Goal: Find specific page/section: Find specific page/section

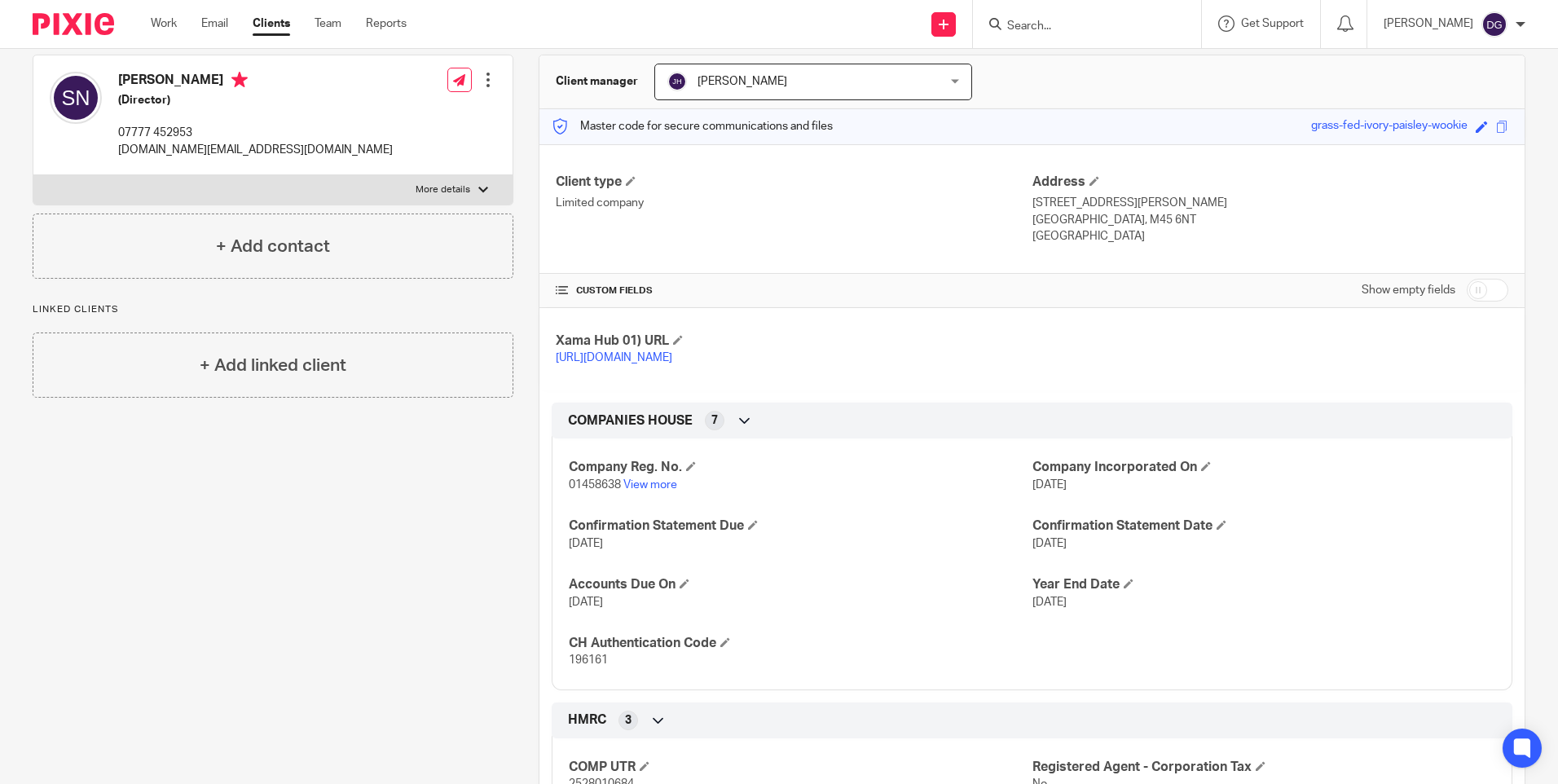
scroll to position [299, 0]
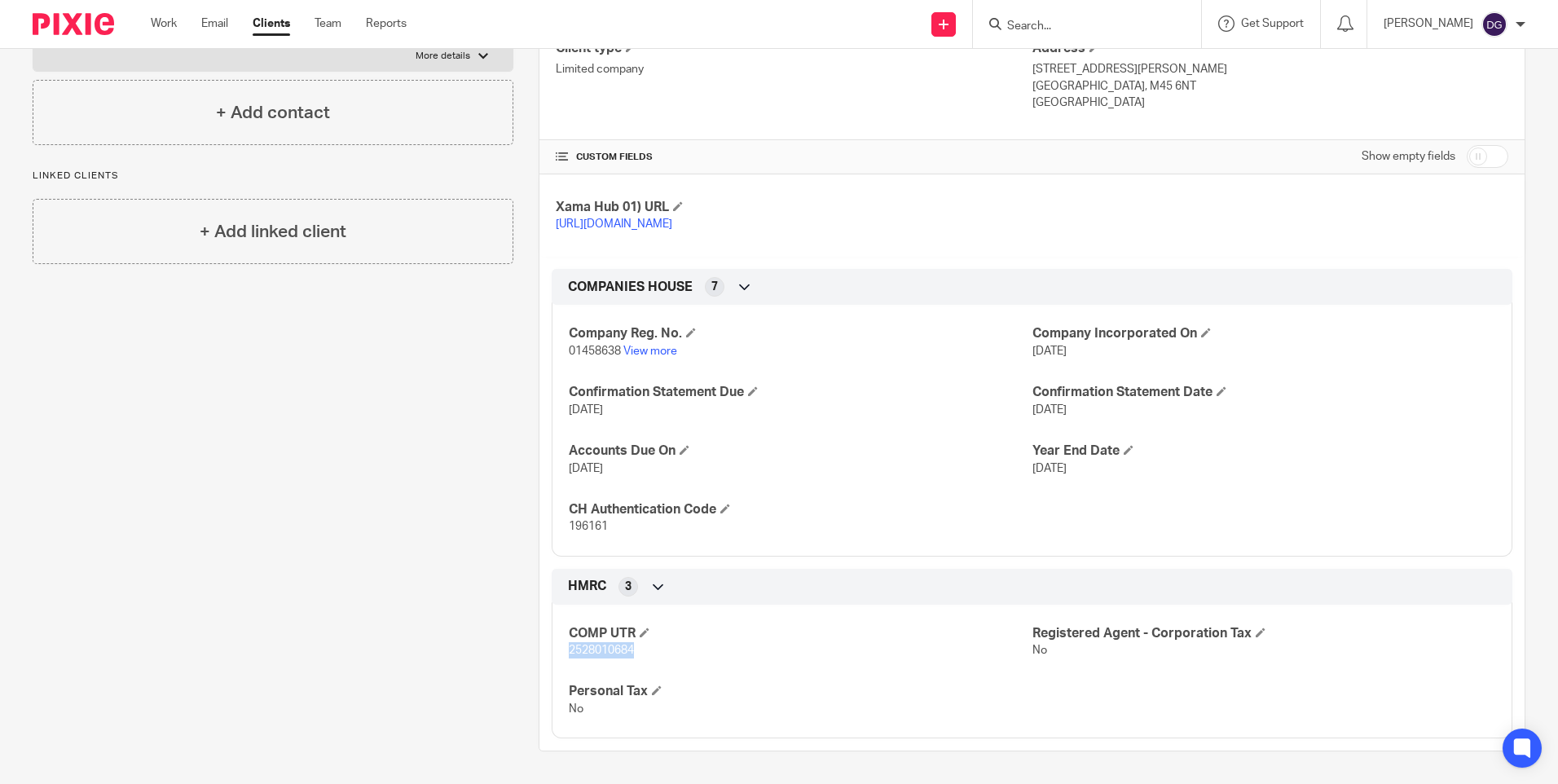
drag, startPoint x: 630, startPoint y: 651, endPoint x: 566, endPoint y: 651, distance: 64.0
click at [569, 651] on p "2528010684" at bounding box center [800, 650] width 463 height 16
copy span "2528010684"
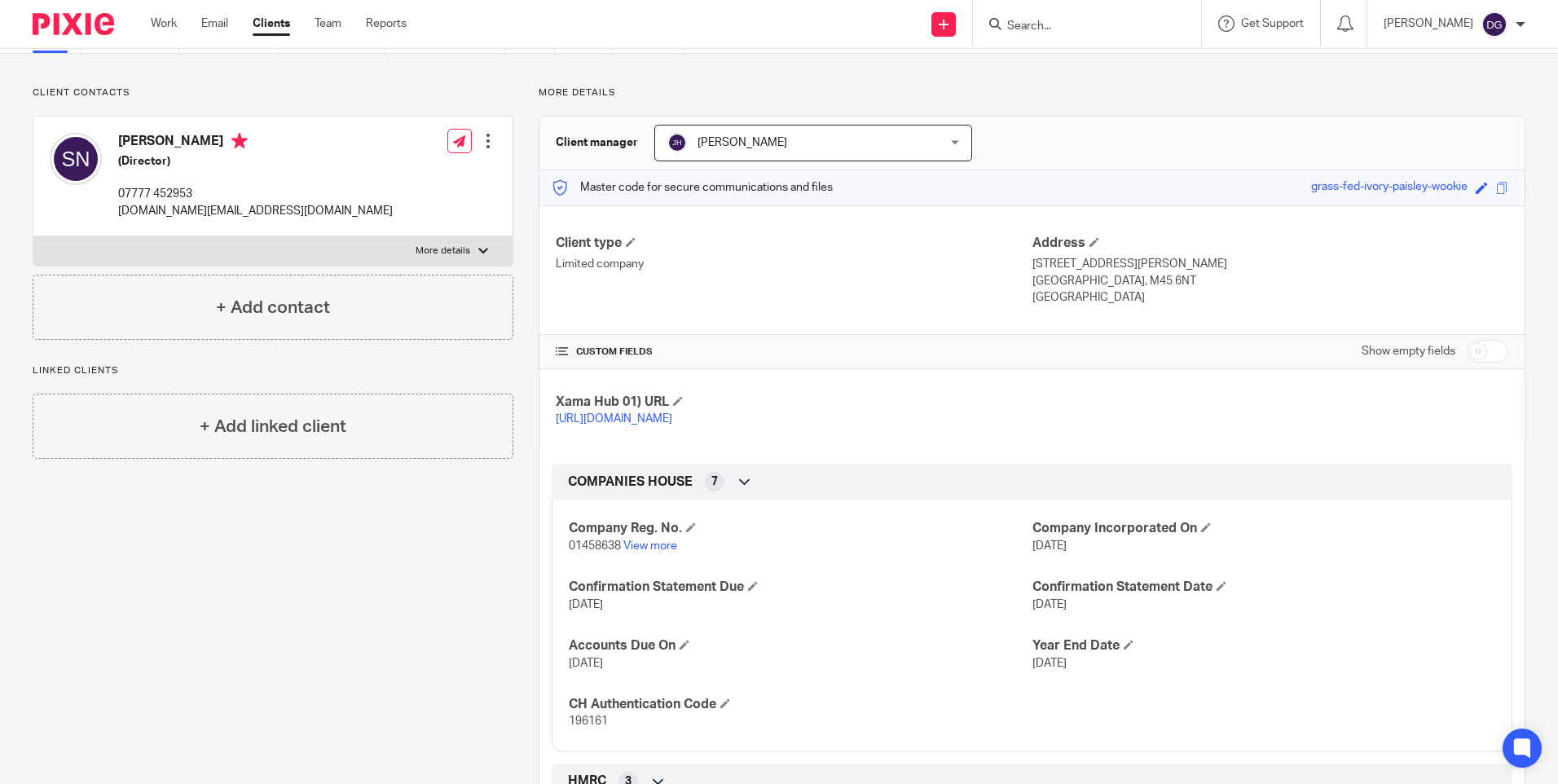
scroll to position [0, 0]
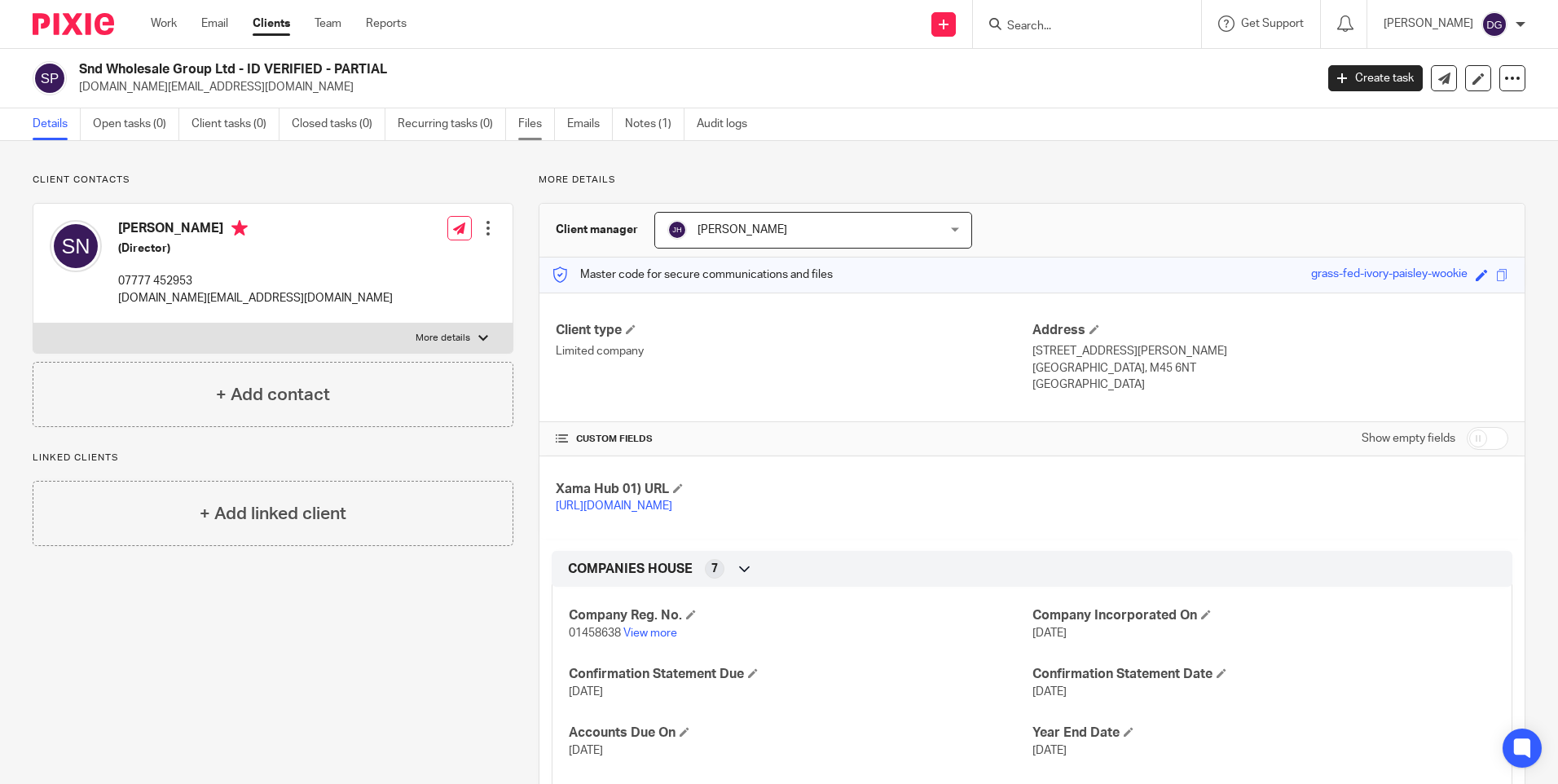
click at [535, 125] on link "Files" at bounding box center [536, 124] width 37 height 32
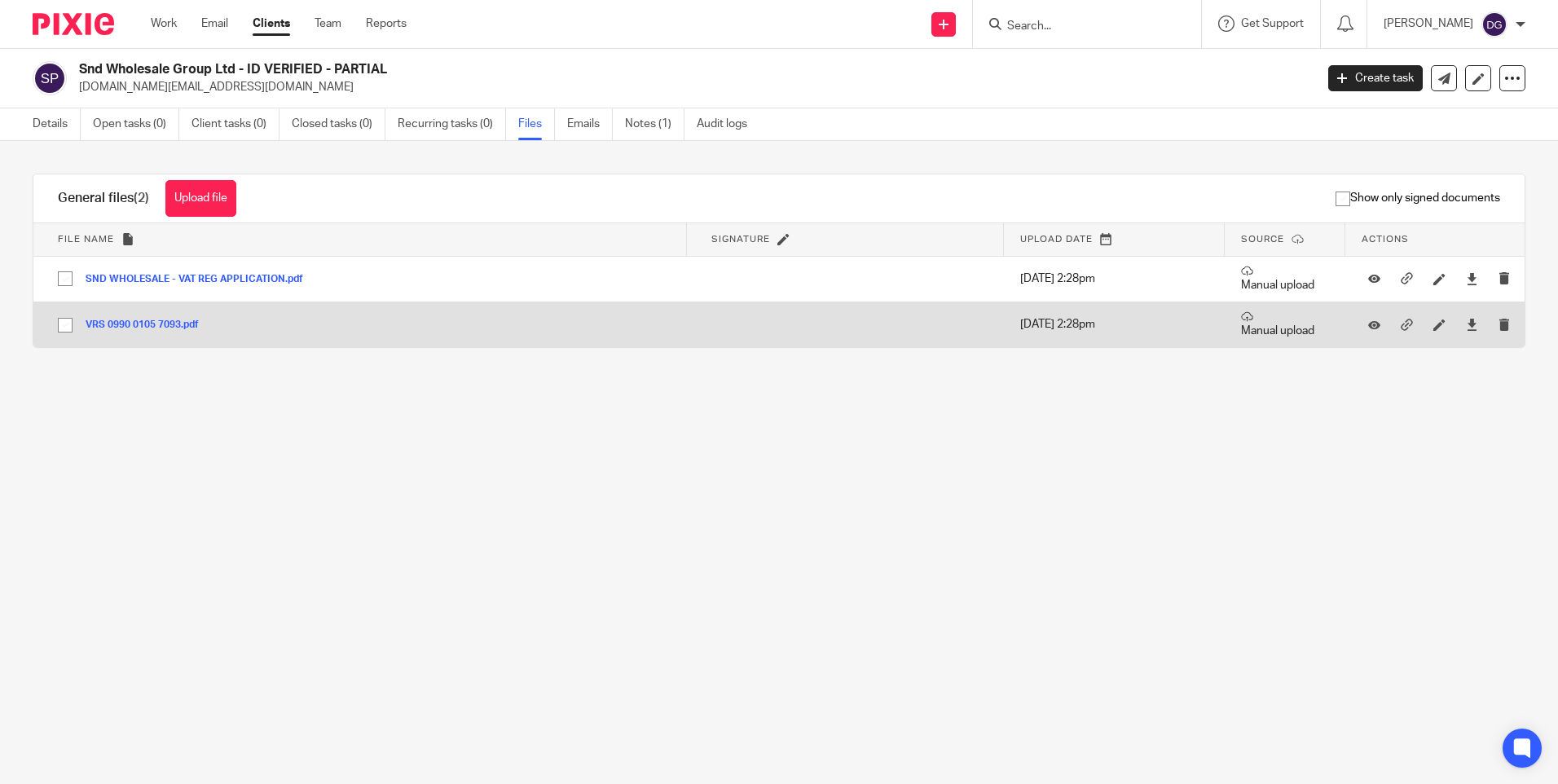
click at [179, 322] on button "VRS 0990 0105 7093.pdf" at bounding box center [148, 325] width 125 height 11
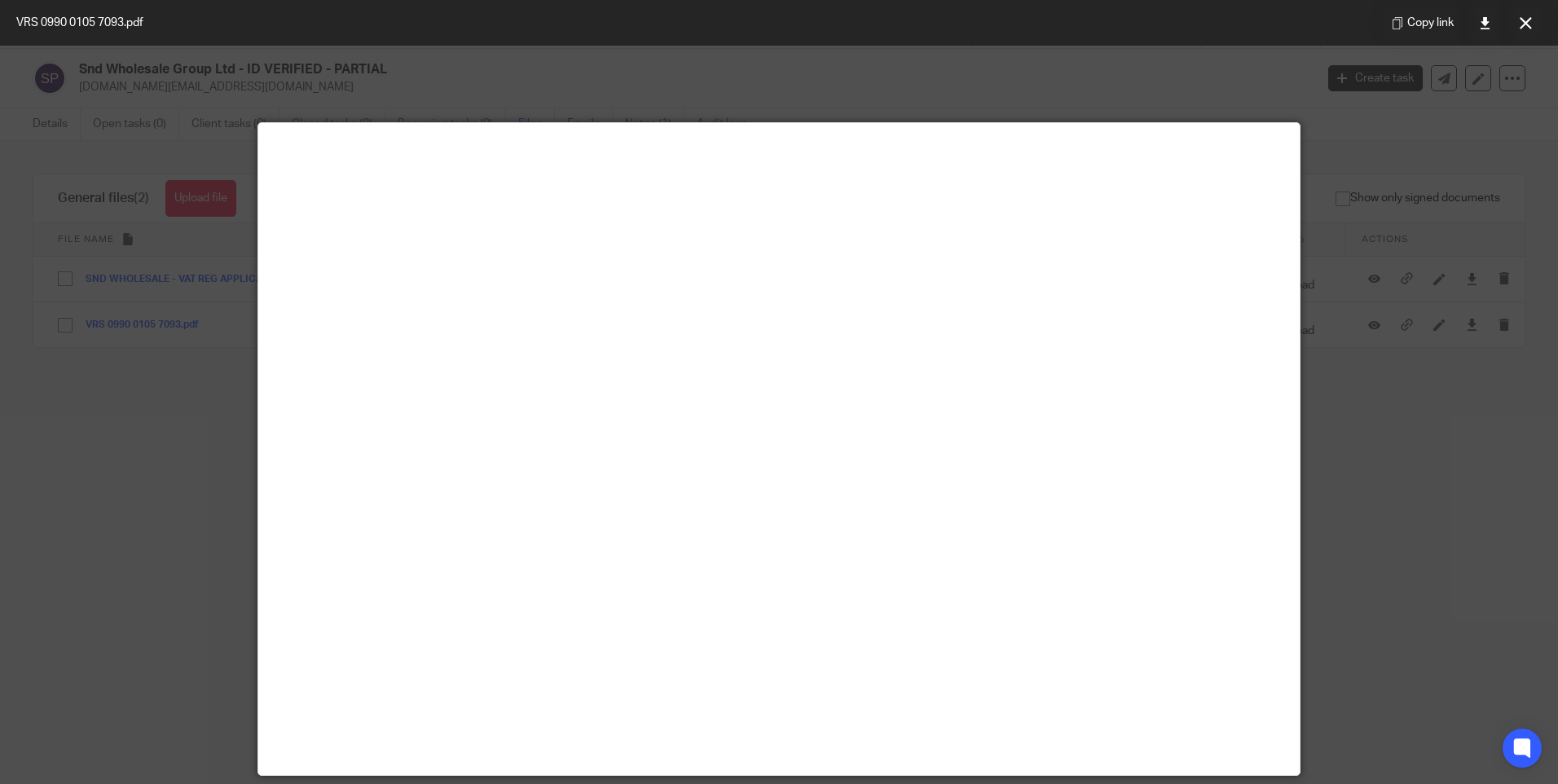
click at [135, 531] on div at bounding box center [779, 392] width 1558 height 784
click at [1533, 15] on button at bounding box center [1525, 23] width 33 height 33
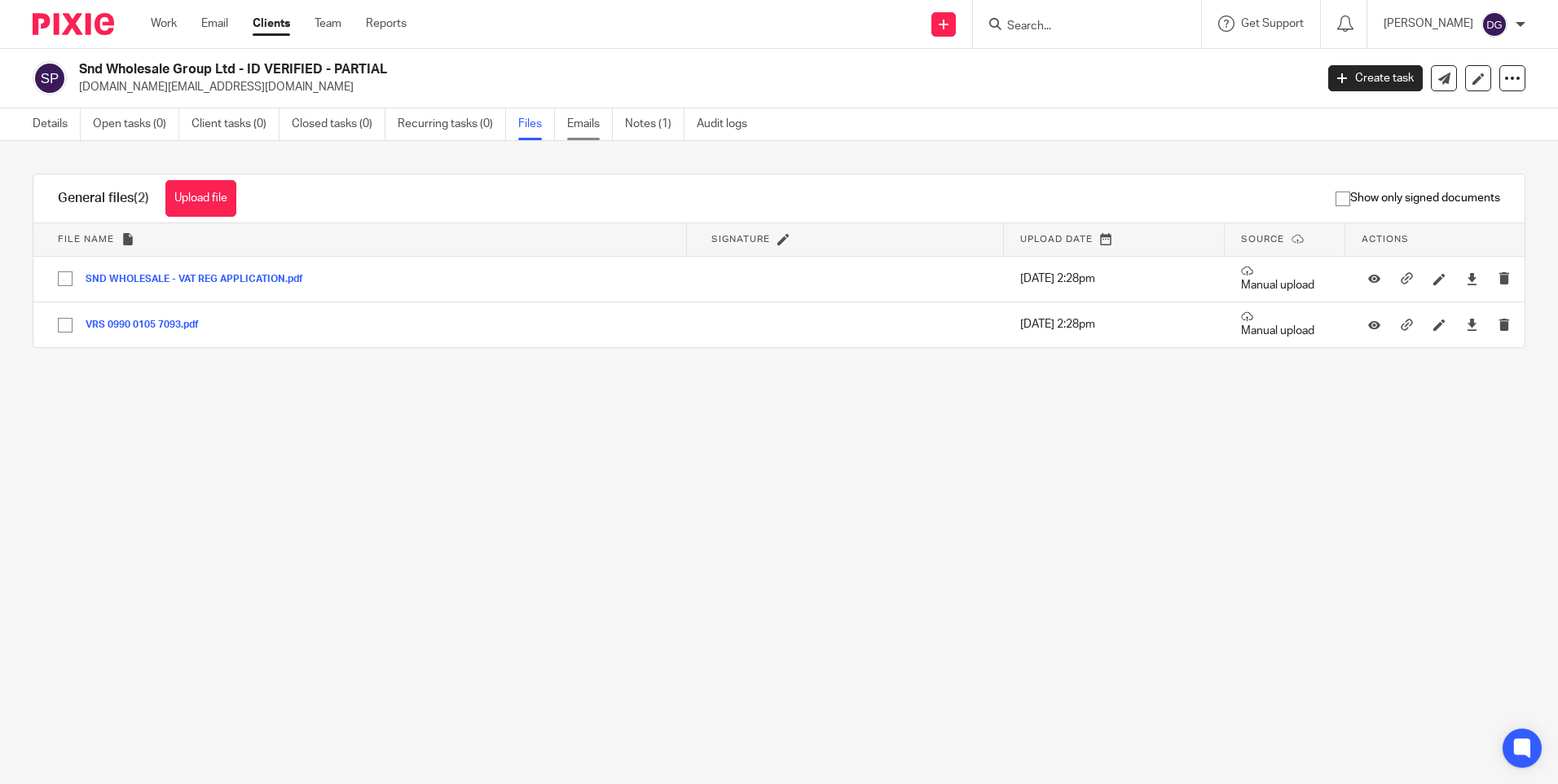
click at [576, 130] on link "Emails" at bounding box center [590, 124] width 46 height 32
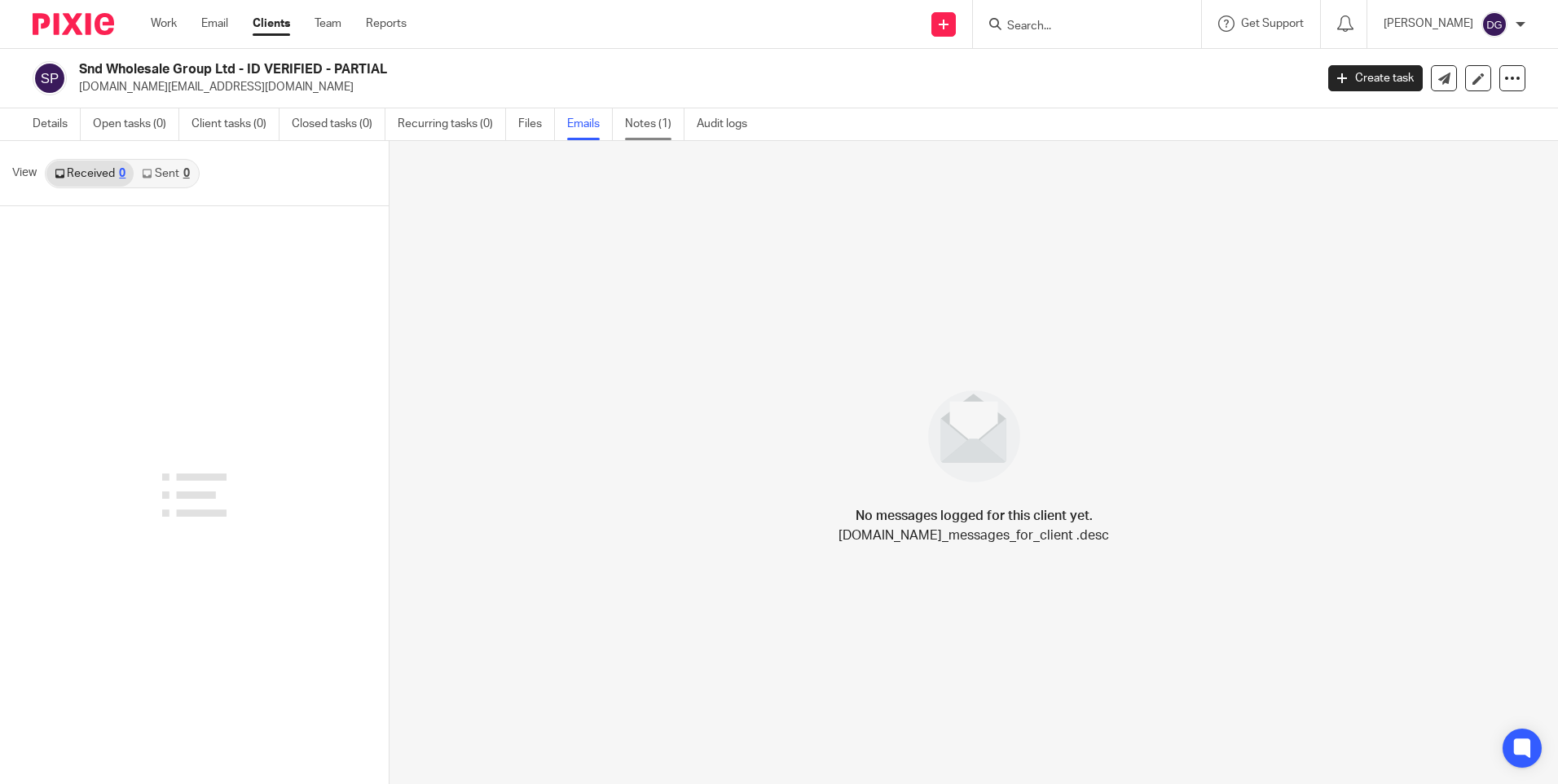
click at [662, 126] on link "Notes (1)" at bounding box center [654, 124] width 59 height 32
